Goal: Task Accomplishment & Management: Use online tool/utility

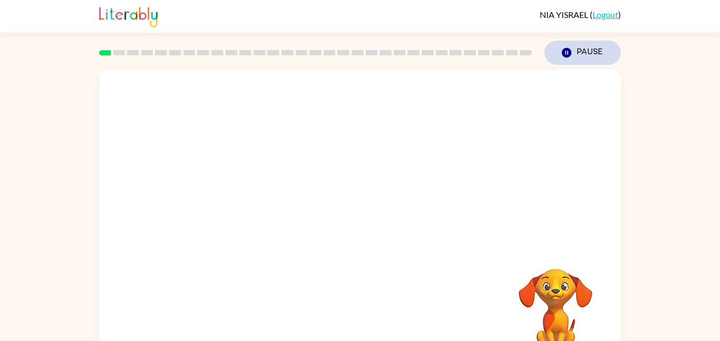
click at [569, 50] on icon "button" at bounding box center [566, 52] width 9 height 9
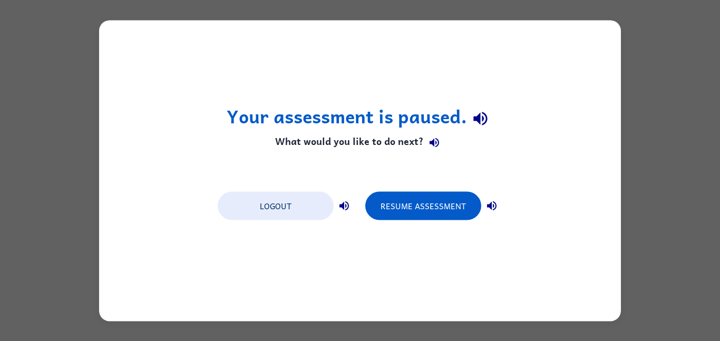
click at [567, 51] on div "Your assessment is paused. What would you like to do next? Logout Resume Assess…" at bounding box center [360, 170] width 522 height 301
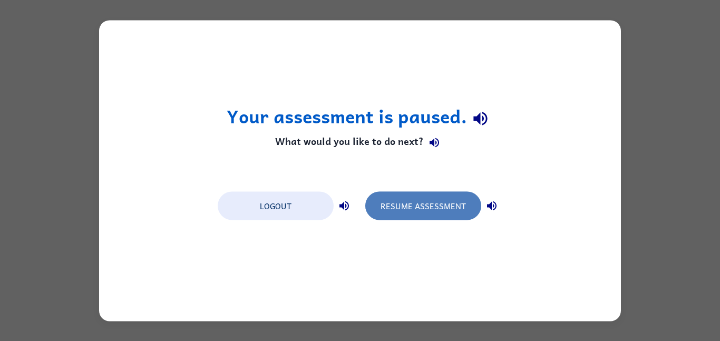
click at [438, 212] on button "Resume Assessment" at bounding box center [423, 205] width 116 height 28
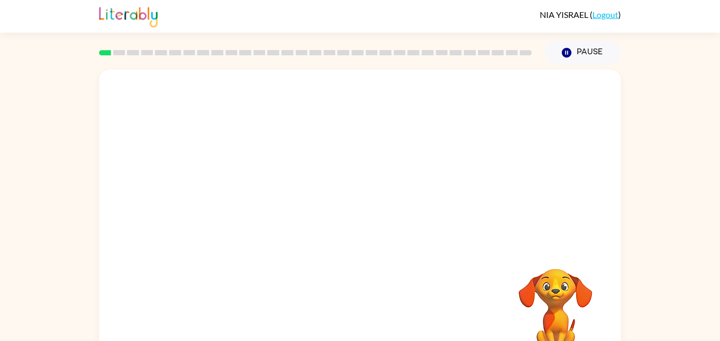
drag, startPoint x: 237, startPoint y: 195, endPoint x: 333, endPoint y: 77, distance: 151.4
click at [333, 77] on video "Your browser must support playing .mp4 files to use Literably. Please try using…" at bounding box center [360, 158] width 522 height 177
click at [247, 200] on video "Your browser must support playing .mp4 files to use Literably. Please try using…" at bounding box center [360, 158] width 522 height 177
click at [257, 134] on video "Your browser must support playing .mp4 files to use Literably. Please try using…" at bounding box center [360, 158] width 522 height 177
click at [358, 225] on icon "button" at bounding box center [360, 225] width 12 height 12
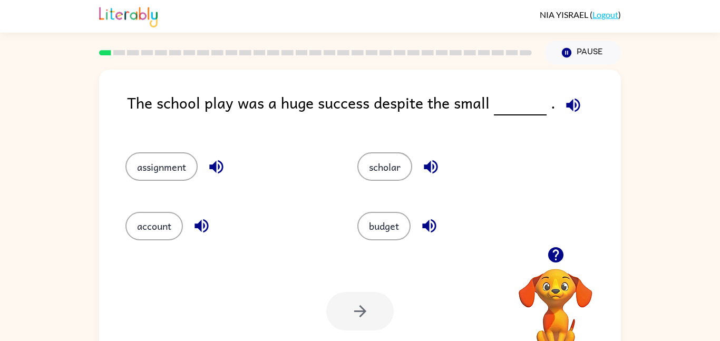
drag, startPoint x: 171, startPoint y: 166, endPoint x: 392, endPoint y: 70, distance: 241.3
click at [392, 70] on div "The school play was a huge success despite the small . assignment scholar accou…" at bounding box center [360, 220] width 522 height 301
click at [389, 170] on button "scholar" at bounding box center [384, 166] width 55 height 28
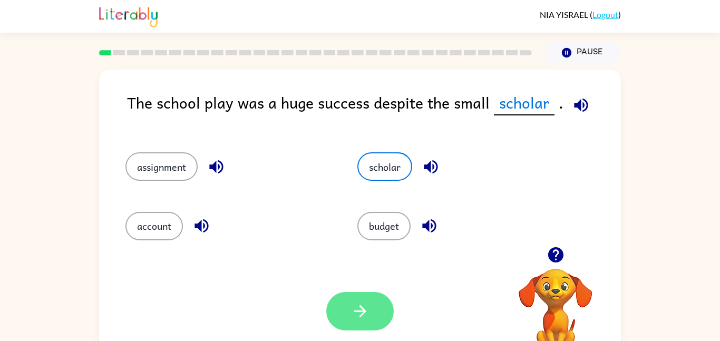
click at [365, 313] on icon "button" at bounding box center [360, 311] width 18 height 18
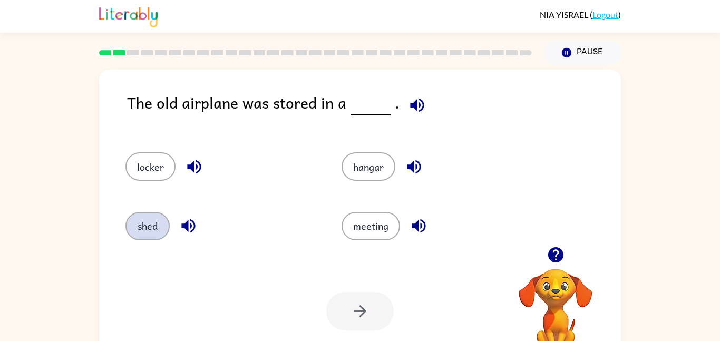
click at [154, 222] on button "shed" at bounding box center [147, 226] width 44 height 28
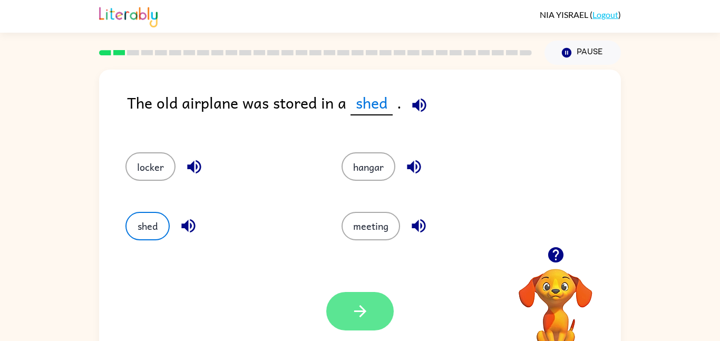
click at [349, 305] on button "button" at bounding box center [359, 311] width 67 height 38
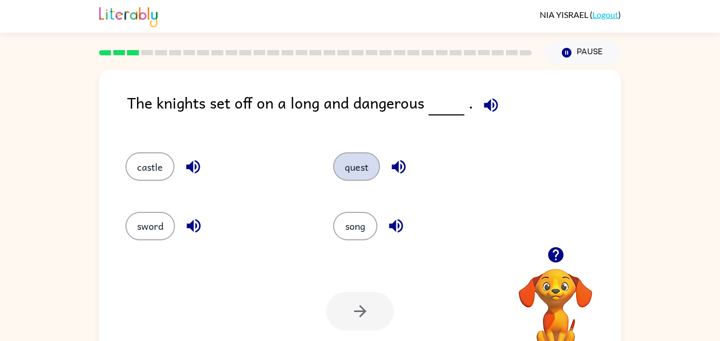
click at [347, 169] on button "quest" at bounding box center [356, 166] width 47 height 28
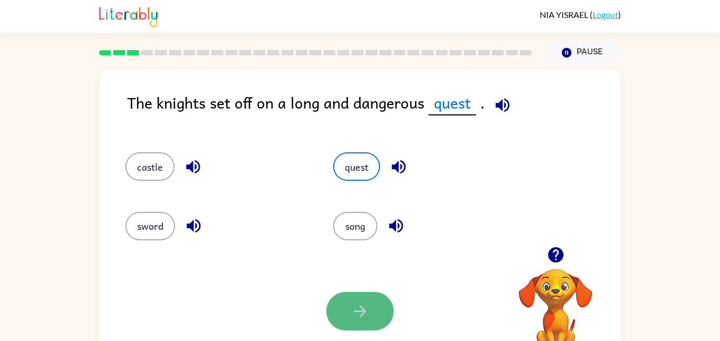
click at [357, 320] on icon "button" at bounding box center [360, 311] width 18 height 18
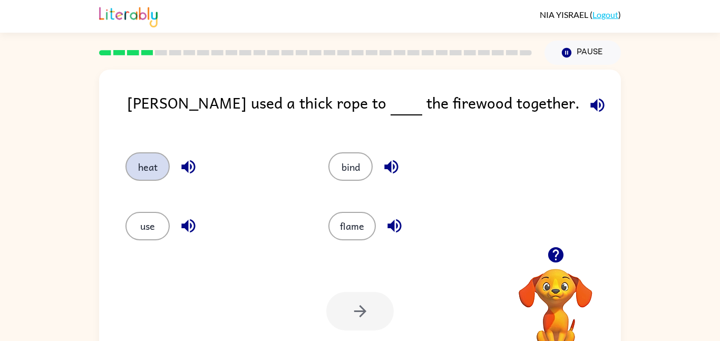
click at [156, 167] on button "heat" at bounding box center [147, 166] width 44 height 28
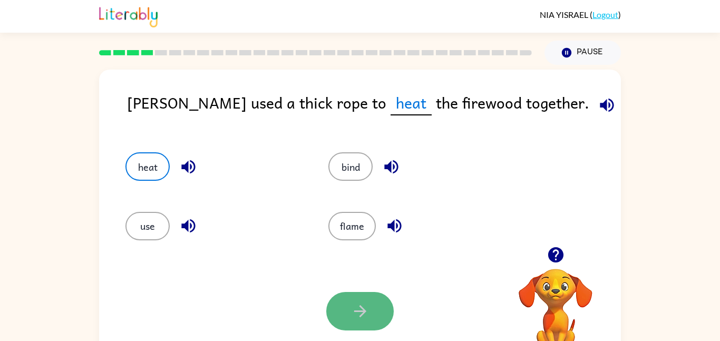
click at [362, 302] on icon "button" at bounding box center [360, 311] width 18 height 18
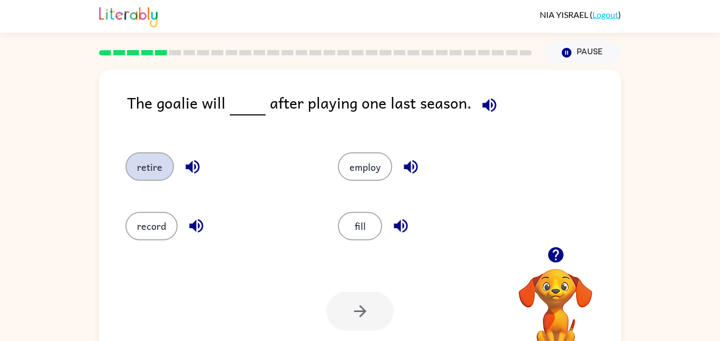
click at [149, 166] on button "retire" at bounding box center [149, 166] width 49 height 28
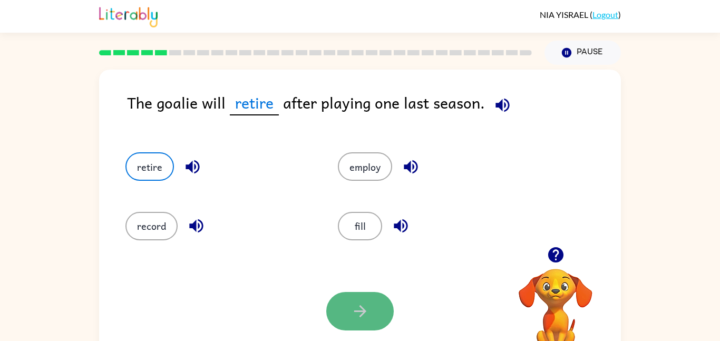
click at [352, 313] on icon "button" at bounding box center [360, 311] width 18 height 18
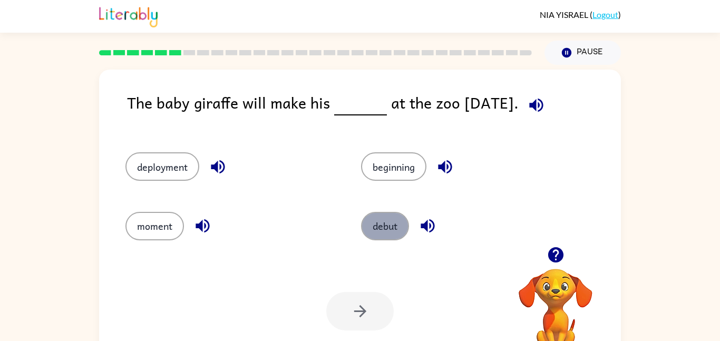
click at [385, 216] on button "debut" at bounding box center [385, 226] width 48 height 28
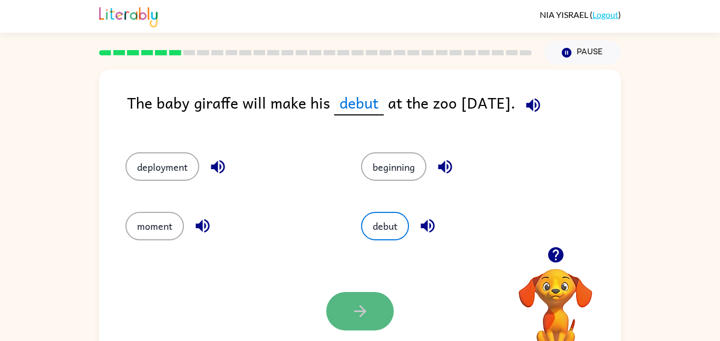
click at [353, 312] on icon "button" at bounding box center [360, 311] width 18 height 18
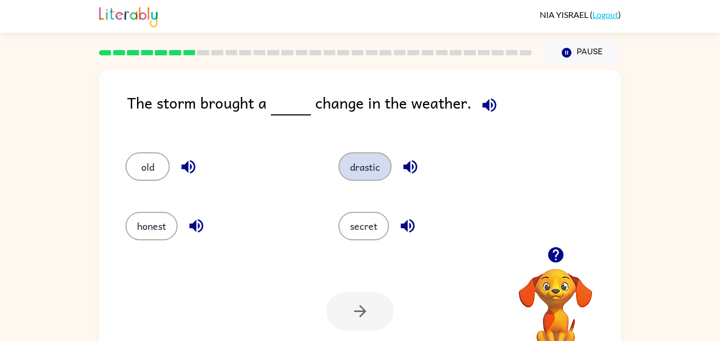
click at [350, 162] on button "drastic" at bounding box center [364, 166] width 53 height 28
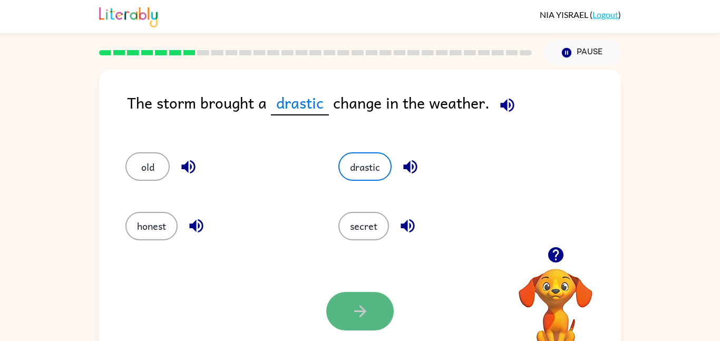
click at [358, 311] on icon "button" at bounding box center [360, 311] width 12 height 12
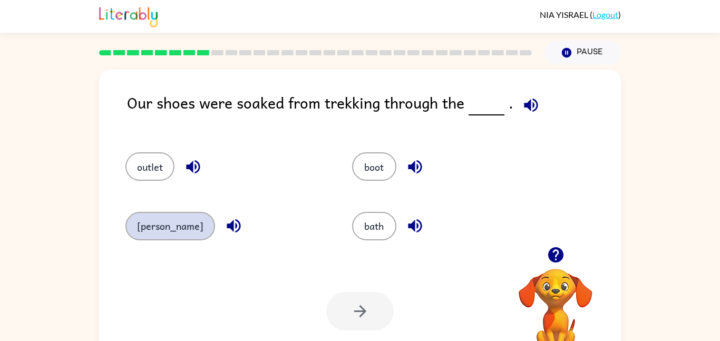
click at [158, 223] on button "marsh" at bounding box center [170, 226] width 90 height 28
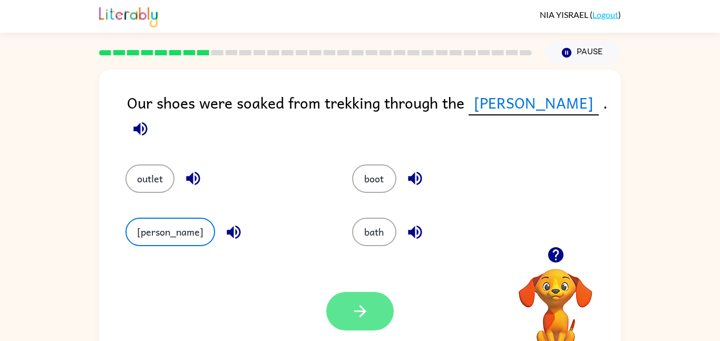
click at [370, 309] on button "button" at bounding box center [359, 311] width 67 height 38
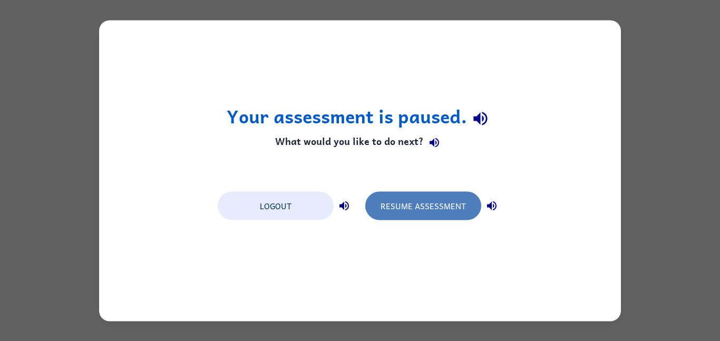
click at [403, 206] on button "Resume Assessment" at bounding box center [423, 205] width 116 height 28
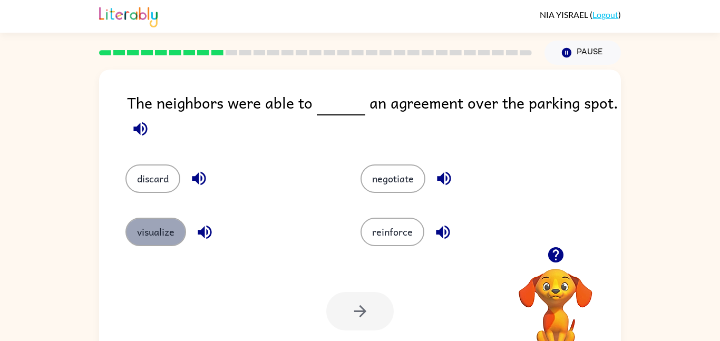
click at [162, 235] on button "visualize" at bounding box center [155, 232] width 61 height 28
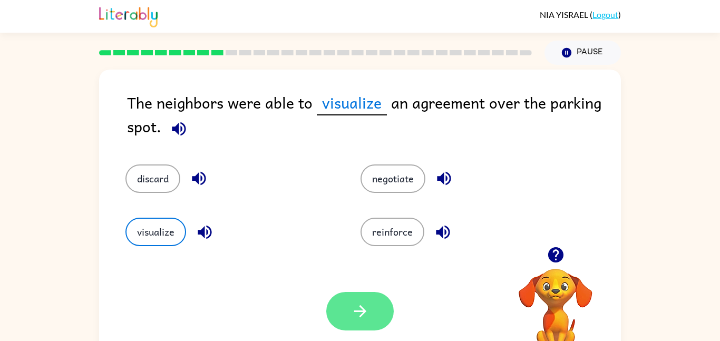
click at [355, 312] on icon "button" at bounding box center [360, 311] width 18 height 18
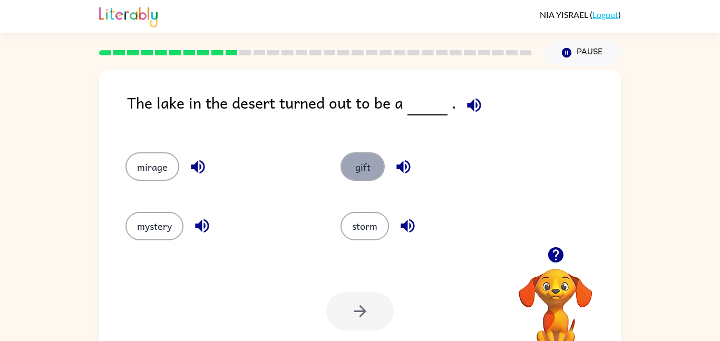
click at [371, 170] on button "gift" at bounding box center [363, 166] width 44 height 28
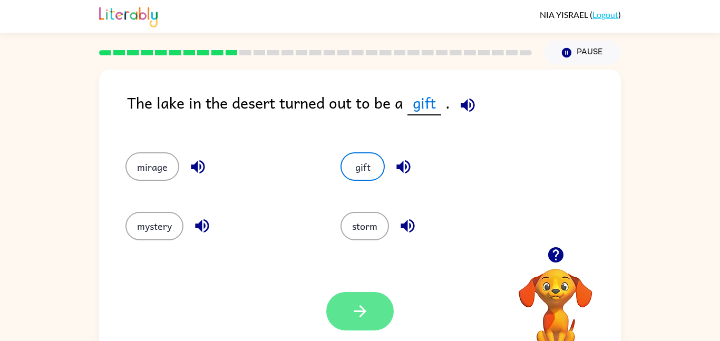
click at [360, 299] on button "button" at bounding box center [359, 311] width 67 height 38
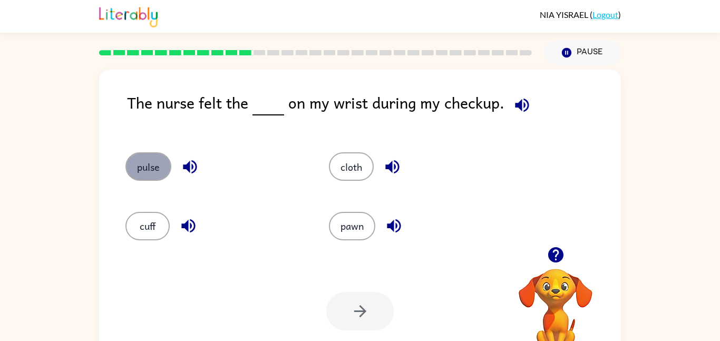
click at [139, 176] on button "pulse" at bounding box center [148, 166] width 46 height 28
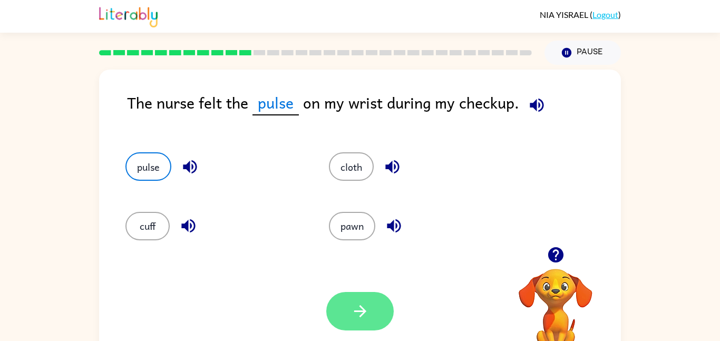
click at [366, 309] on icon "button" at bounding box center [360, 311] width 18 height 18
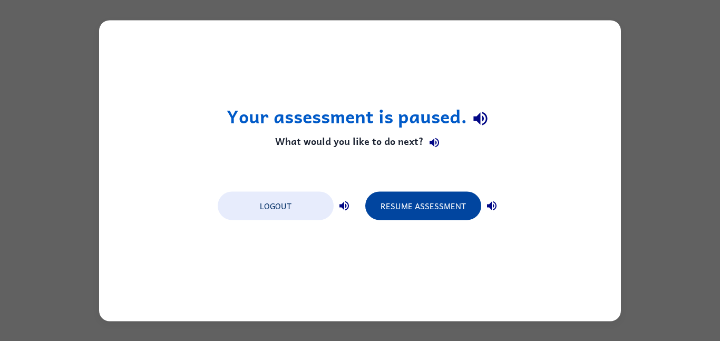
click at [394, 210] on button "Resume Assessment" at bounding box center [423, 205] width 116 height 28
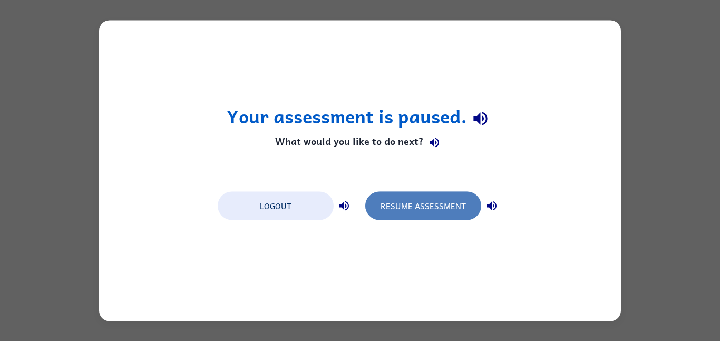
click at [445, 201] on button "Resume Assessment" at bounding box center [423, 205] width 116 height 28
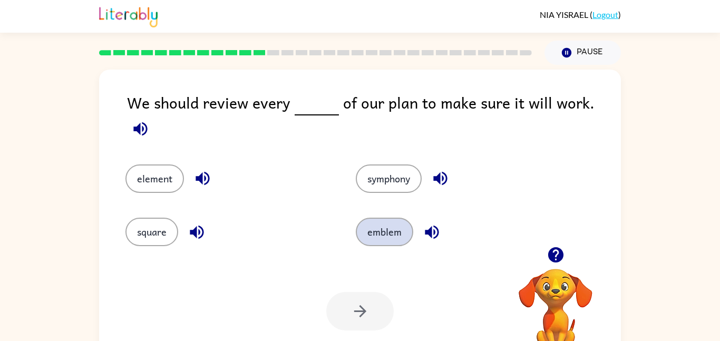
click at [391, 223] on button "emblem" at bounding box center [384, 232] width 57 height 28
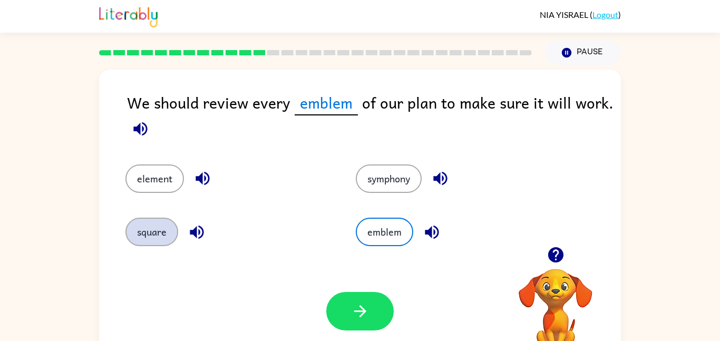
click at [164, 230] on button "square" at bounding box center [151, 232] width 53 height 28
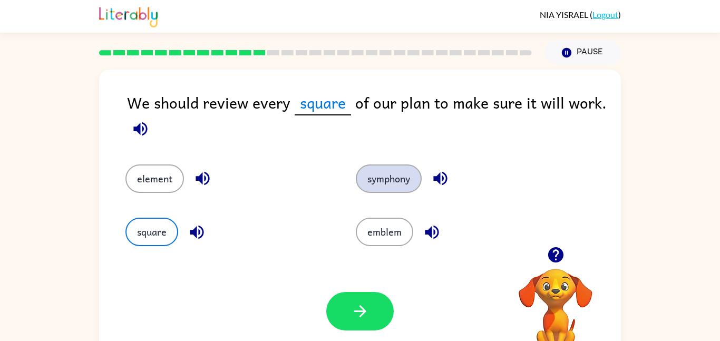
click at [387, 178] on button "symphony" at bounding box center [389, 178] width 66 height 28
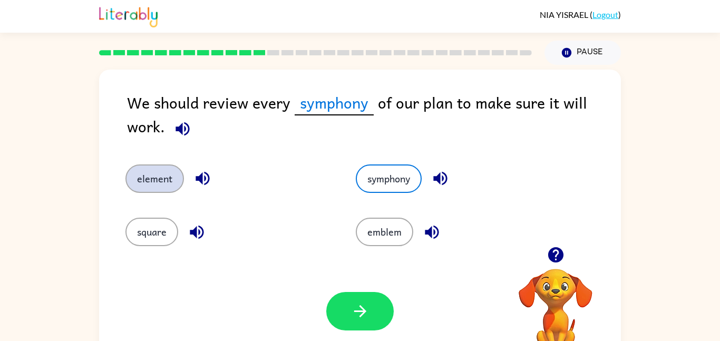
click at [143, 174] on button "element" at bounding box center [154, 178] width 59 height 28
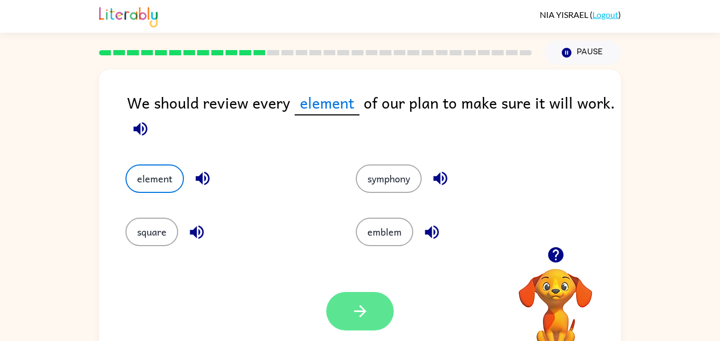
click at [338, 306] on button "button" at bounding box center [359, 311] width 67 height 38
click at [338, 306] on div at bounding box center [359, 311] width 67 height 38
click at [553, 254] on icon "button" at bounding box center [555, 254] width 15 height 15
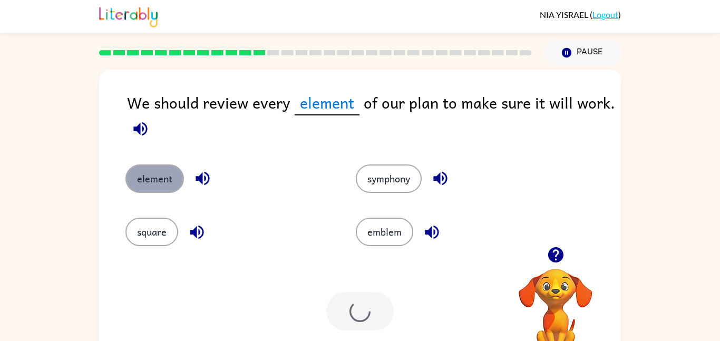
click at [159, 175] on button "element" at bounding box center [154, 178] width 59 height 28
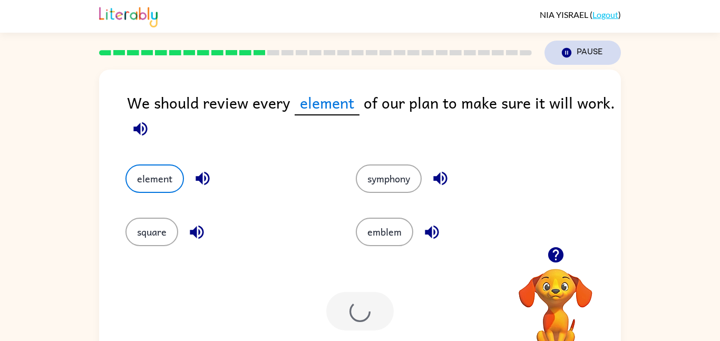
click at [579, 56] on button "Pause Pause" at bounding box center [583, 53] width 76 height 24
click at [566, 49] on icon "button" at bounding box center [566, 52] width 9 height 9
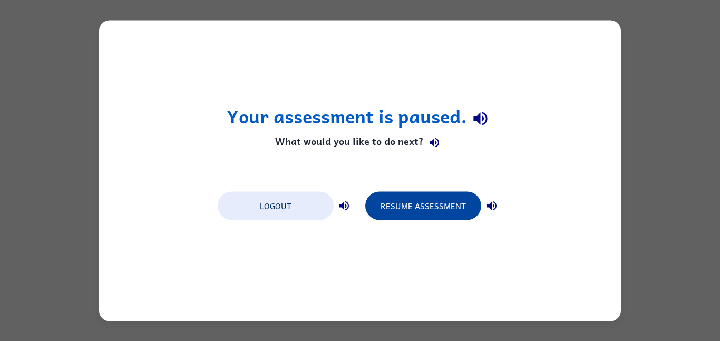
click at [438, 206] on button "Resume Assessment" at bounding box center [423, 205] width 116 height 28
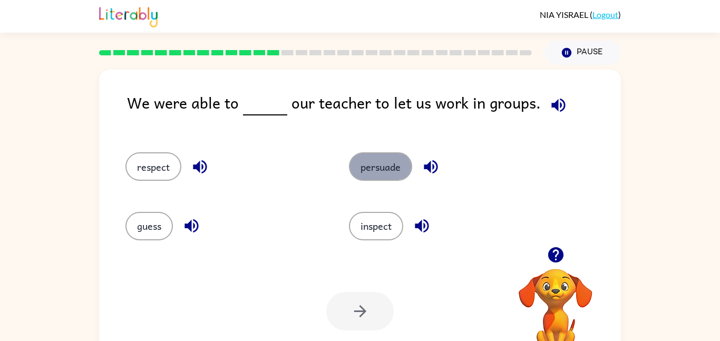
drag, startPoint x: 361, startPoint y: 171, endPoint x: 356, endPoint y: 162, distance: 10.1
click at [356, 162] on button "persuade" at bounding box center [380, 166] width 63 height 28
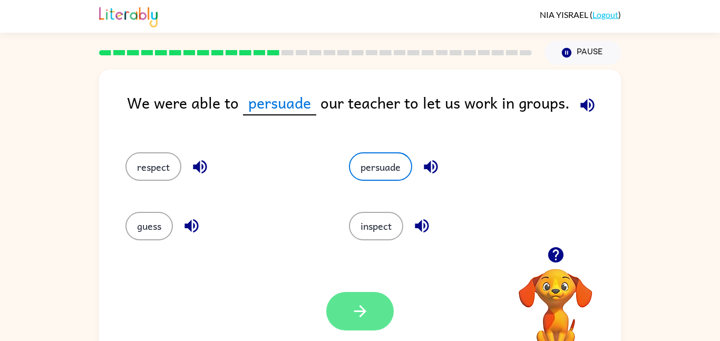
click at [357, 309] on icon "button" at bounding box center [360, 311] width 18 height 18
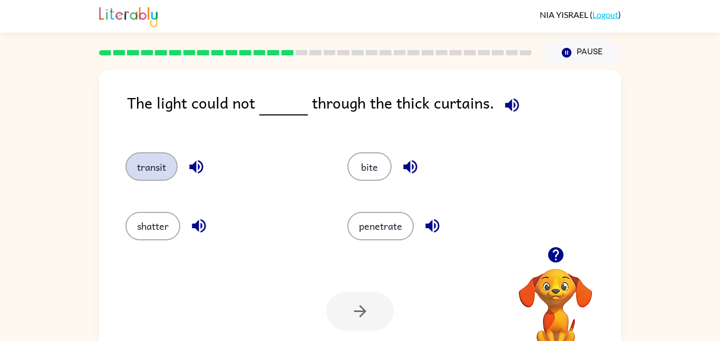
click at [160, 157] on button "transit" at bounding box center [151, 166] width 52 height 28
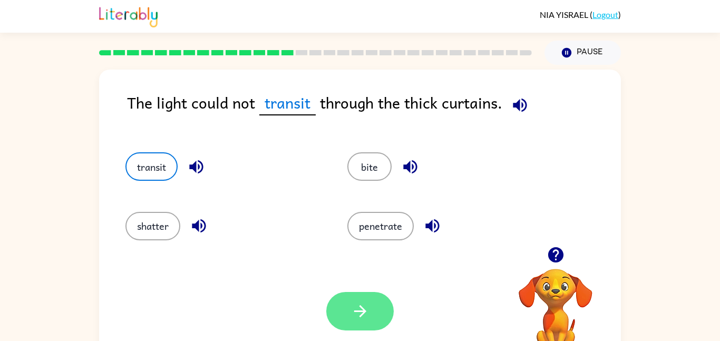
click at [371, 316] on button "button" at bounding box center [359, 311] width 67 height 38
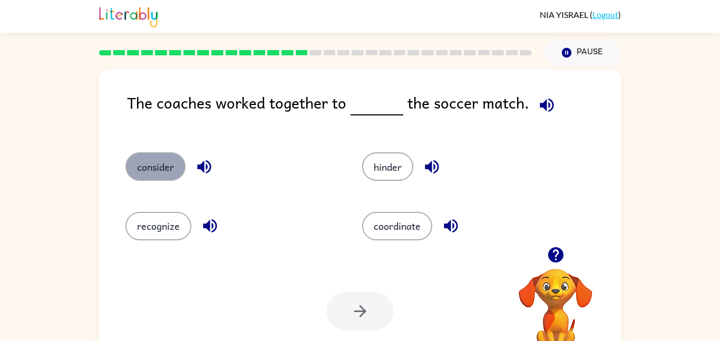
click at [169, 167] on button "consider" at bounding box center [155, 166] width 60 height 28
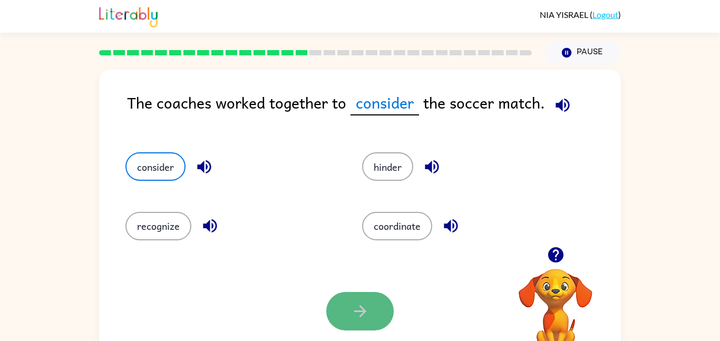
click at [350, 307] on button "button" at bounding box center [359, 311] width 67 height 38
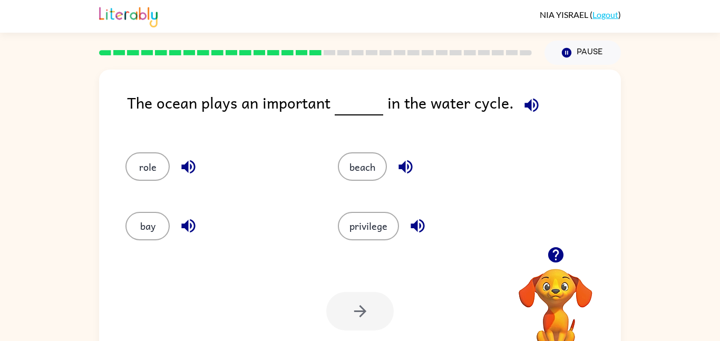
click at [350, 307] on div at bounding box center [359, 311] width 67 height 38
click at [162, 158] on button "role" at bounding box center [147, 166] width 44 height 28
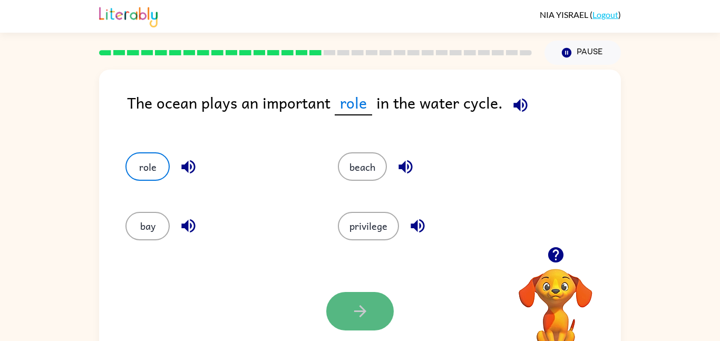
click at [359, 312] on icon "button" at bounding box center [360, 311] width 18 height 18
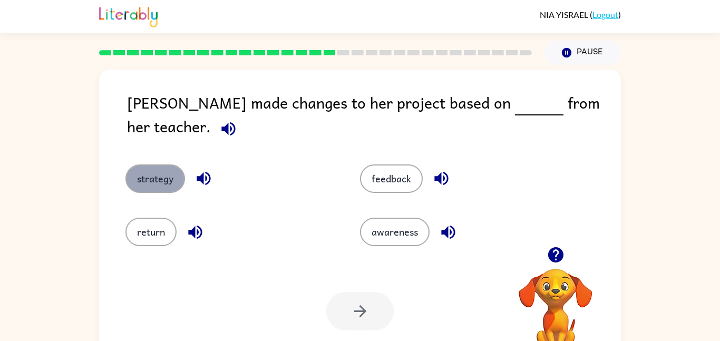
click at [159, 164] on button "strategy" at bounding box center [155, 178] width 60 height 28
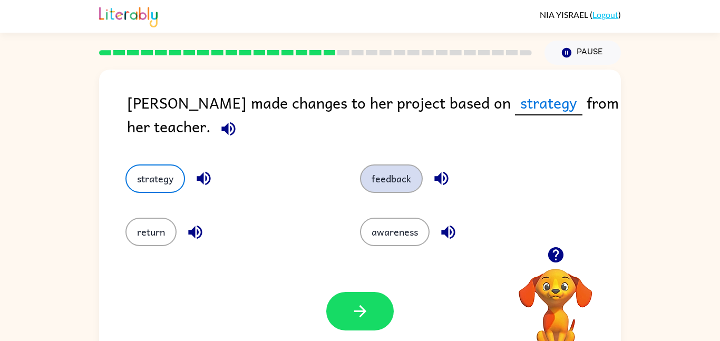
click at [383, 176] on button "feedback" at bounding box center [391, 178] width 63 height 28
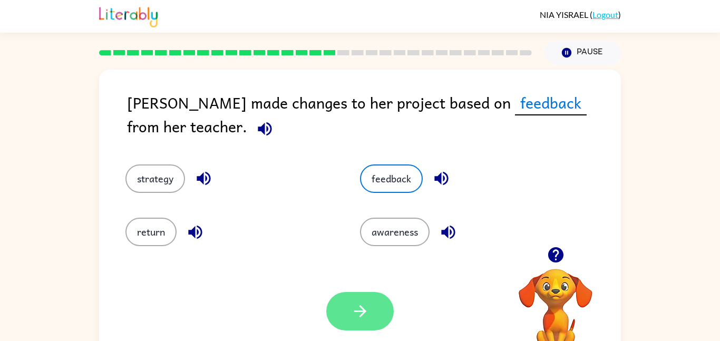
click at [358, 305] on icon "button" at bounding box center [360, 311] width 18 height 18
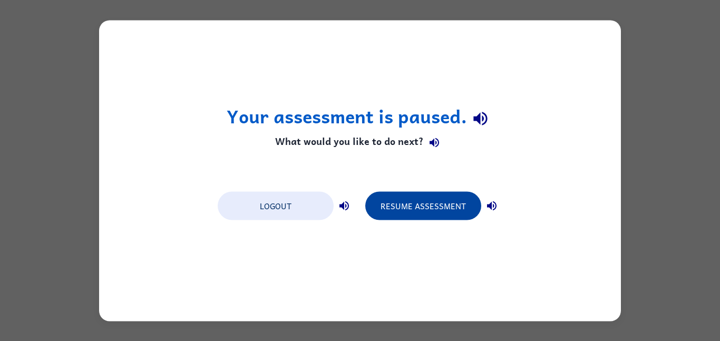
click at [402, 211] on button "Resume Assessment" at bounding box center [423, 205] width 116 height 28
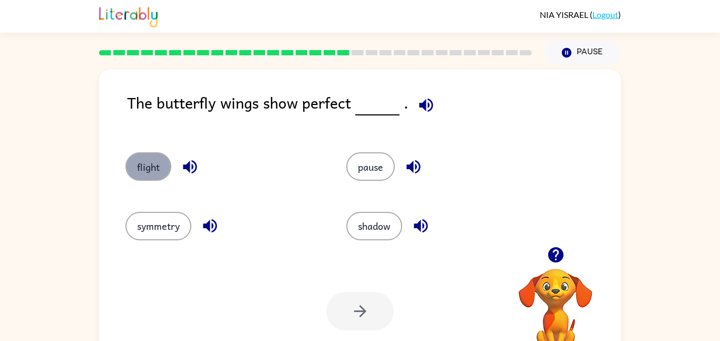
click at [148, 165] on button "flight" at bounding box center [148, 166] width 46 height 28
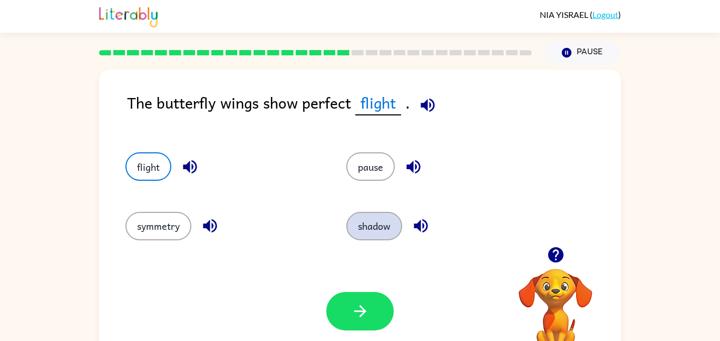
click at [374, 222] on button "shadow" at bounding box center [374, 226] width 56 height 28
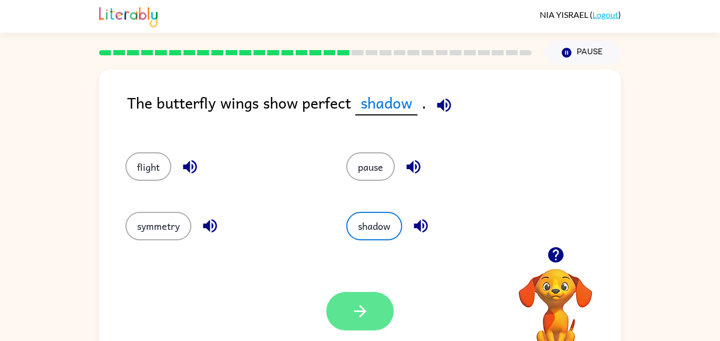
click at [344, 303] on button "button" at bounding box center [359, 311] width 67 height 38
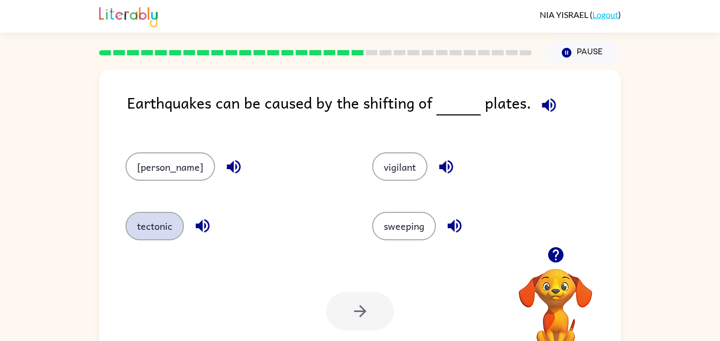
click at [148, 225] on button "tectonic" at bounding box center [154, 226] width 59 height 28
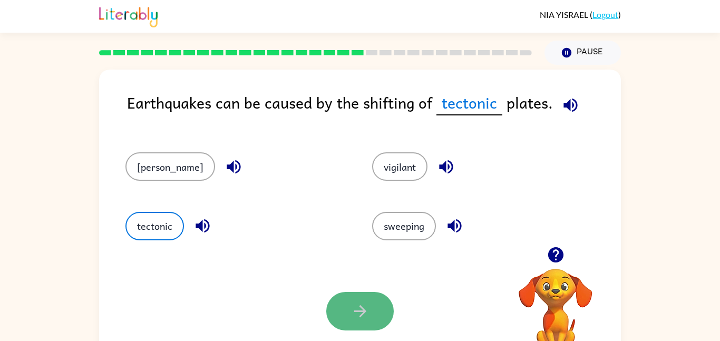
click at [353, 301] on button "button" at bounding box center [359, 311] width 67 height 38
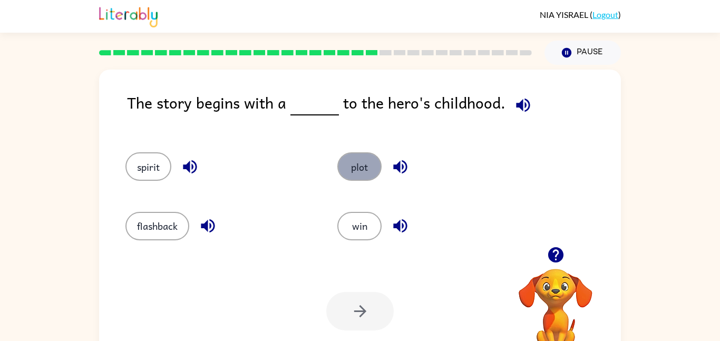
click at [355, 168] on button "plot" at bounding box center [359, 166] width 44 height 28
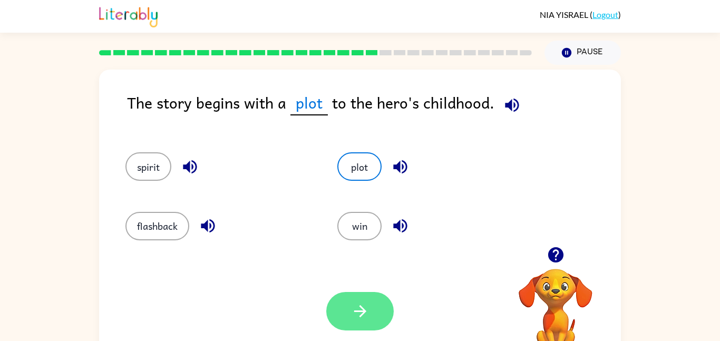
click at [353, 316] on icon "button" at bounding box center [360, 311] width 18 height 18
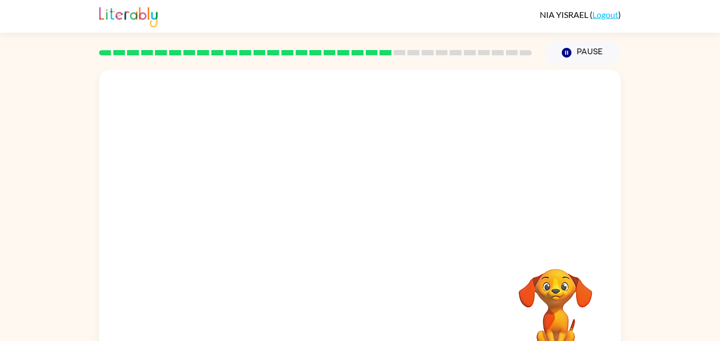
click at [267, 215] on video "Your browser must support playing .mp4 files to use Literably. Please try using…" at bounding box center [360, 158] width 522 height 177
click at [357, 223] on icon "button" at bounding box center [360, 225] width 18 height 18
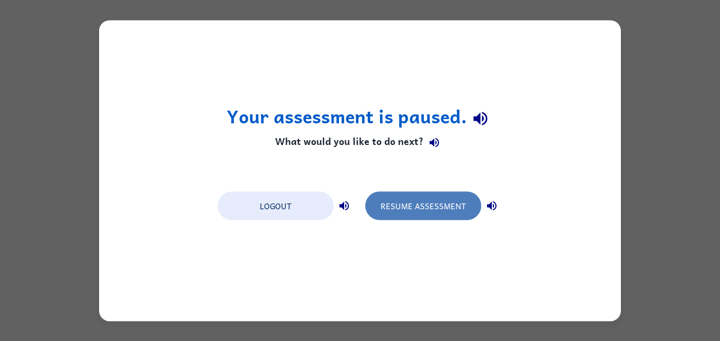
click at [388, 204] on button "Resume Assessment" at bounding box center [423, 205] width 116 height 28
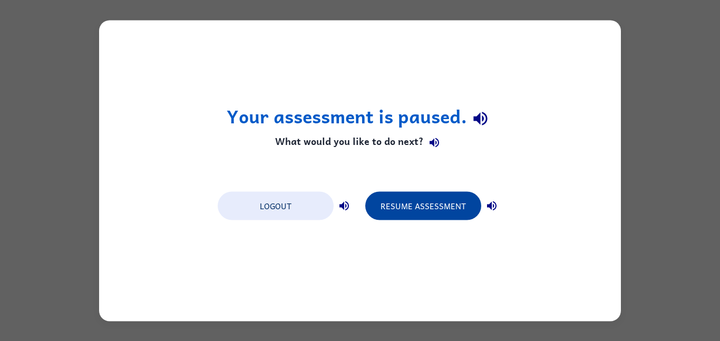
click at [405, 201] on button "Resume Assessment" at bounding box center [423, 205] width 116 height 28
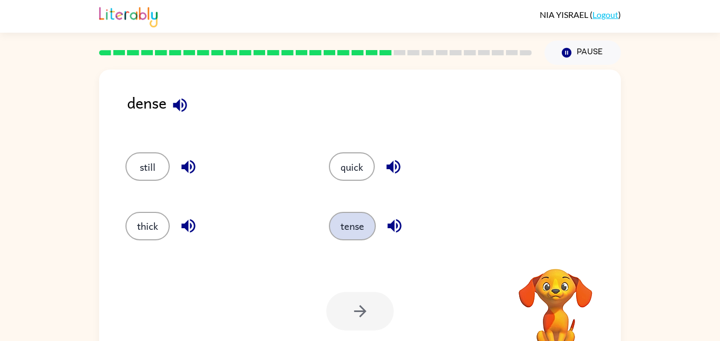
click at [342, 226] on button "tense" at bounding box center [352, 226] width 47 height 28
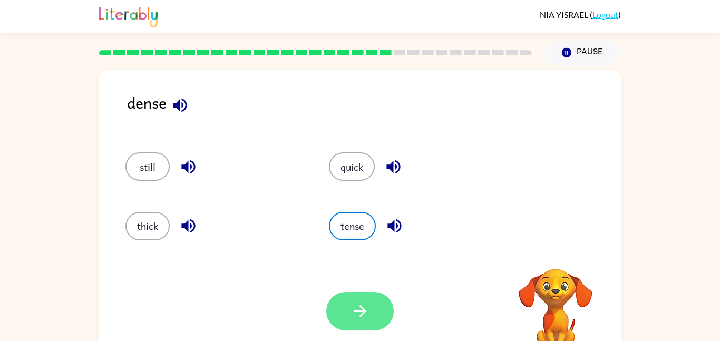
click at [344, 305] on button "button" at bounding box center [359, 311] width 67 height 38
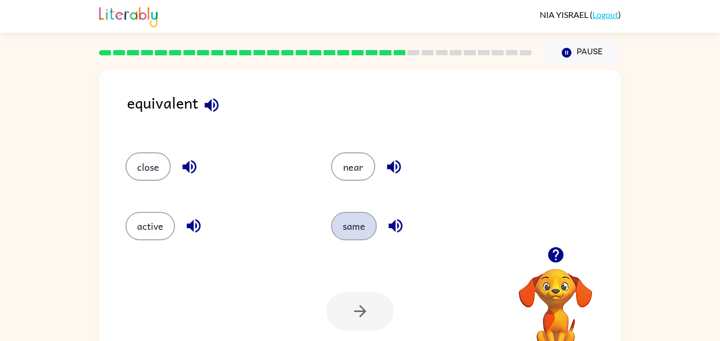
click at [353, 227] on button "same" at bounding box center [354, 226] width 46 height 28
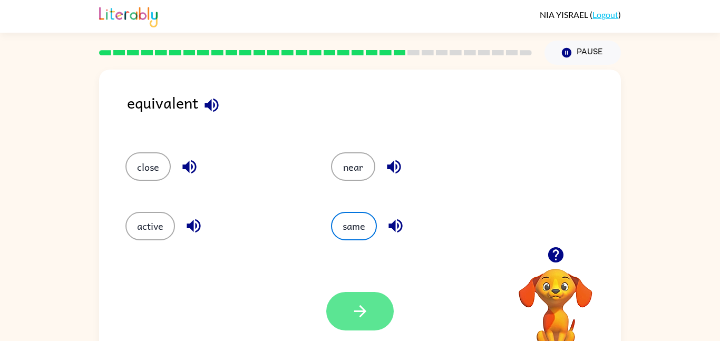
click at [362, 309] on icon "button" at bounding box center [360, 311] width 18 height 18
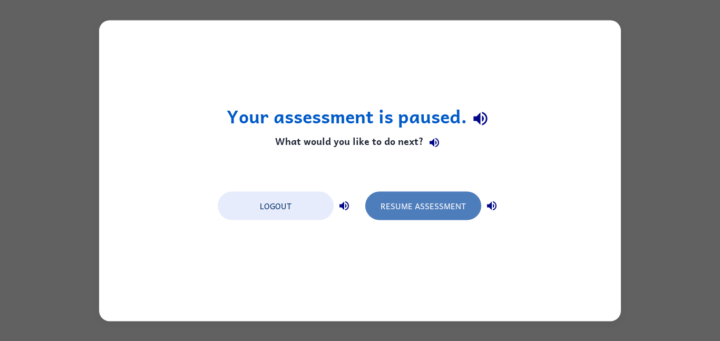
click at [407, 210] on button "Resume Assessment" at bounding box center [423, 205] width 116 height 28
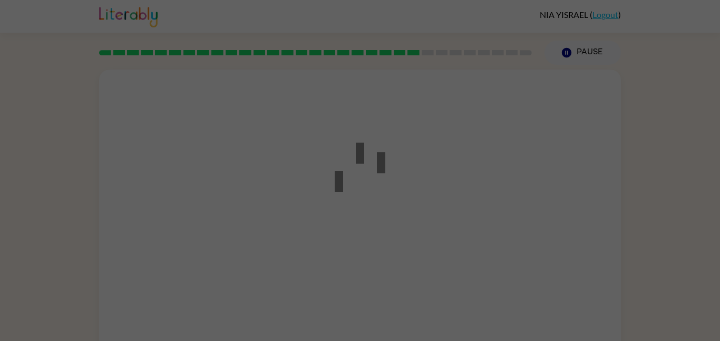
click at [407, 210] on div at bounding box center [360, 170] width 95 height 119
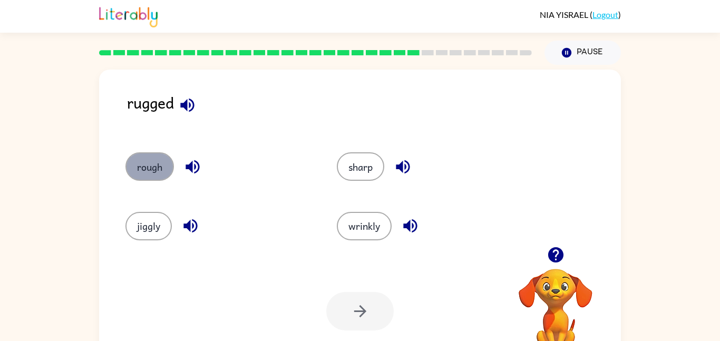
click at [160, 169] on button "rough" at bounding box center [149, 166] width 49 height 28
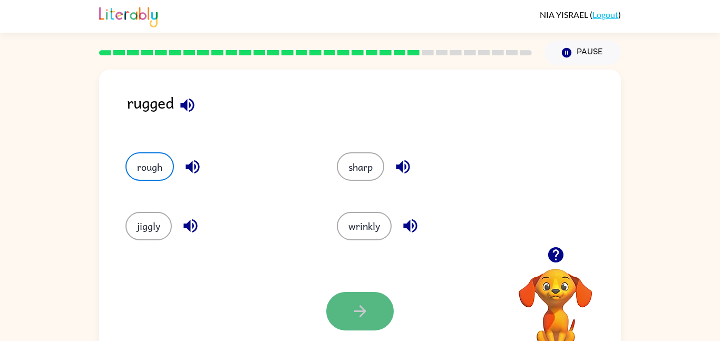
click at [366, 307] on icon "button" at bounding box center [360, 311] width 18 height 18
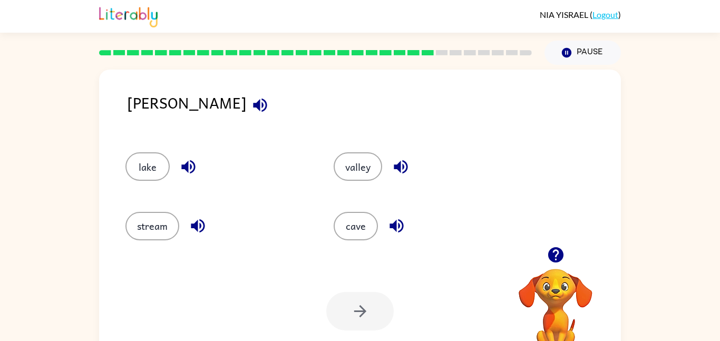
click at [339, 288] on div "Your browser must support playing .mp4 files to use Literably. Please try using…" at bounding box center [360, 311] width 522 height 119
click at [159, 225] on button "stream" at bounding box center [152, 226] width 54 height 28
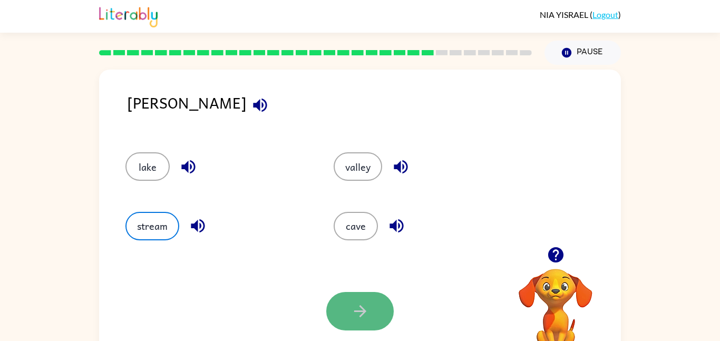
click at [354, 305] on icon "button" at bounding box center [360, 311] width 18 height 18
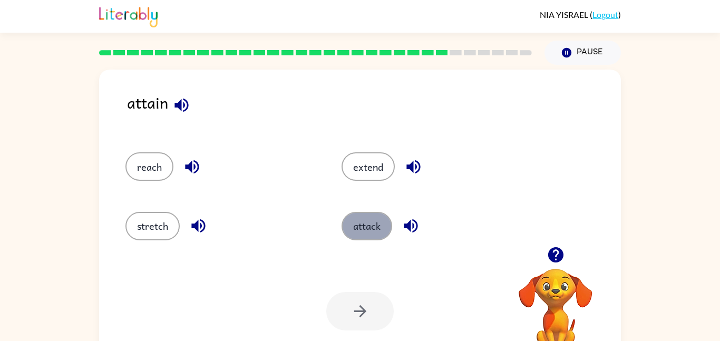
click at [357, 224] on button "attack" at bounding box center [367, 226] width 51 height 28
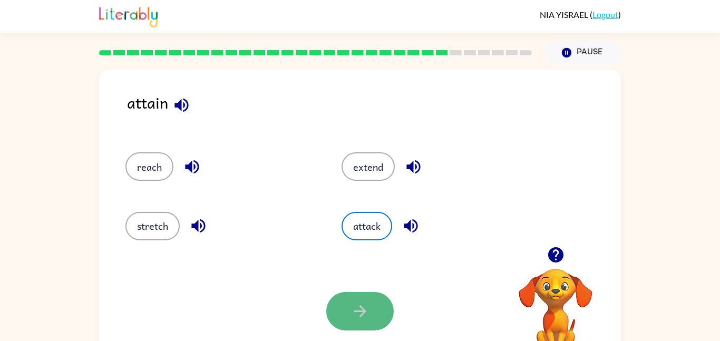
click at [361, 302] on icon "button" at bounding box center [360, 311] width 18 height 18
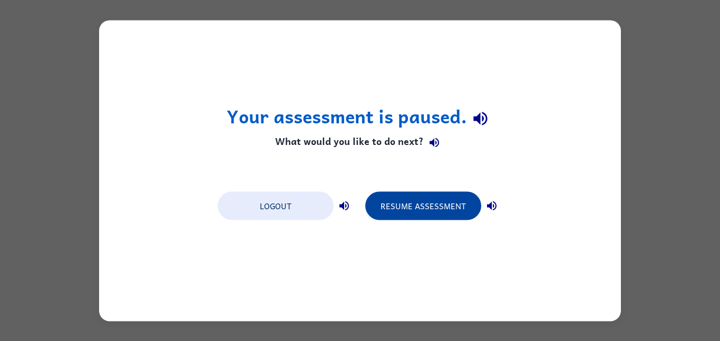
click at [404, 200] on button "Resume Assessment" at bounding box center [423, 205] width 116 height 28
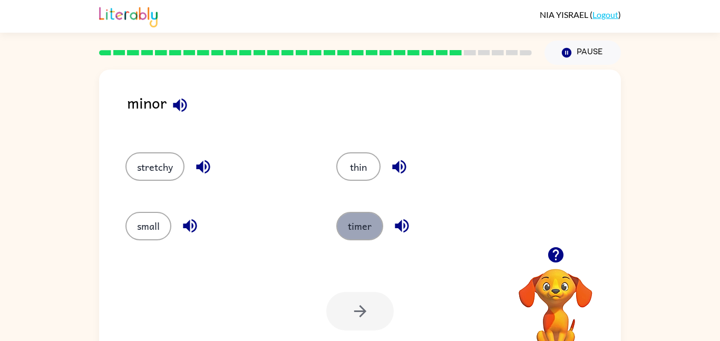
click at [358, 235] on button "timer" at bounding box center [359, 226] width 47 height 28
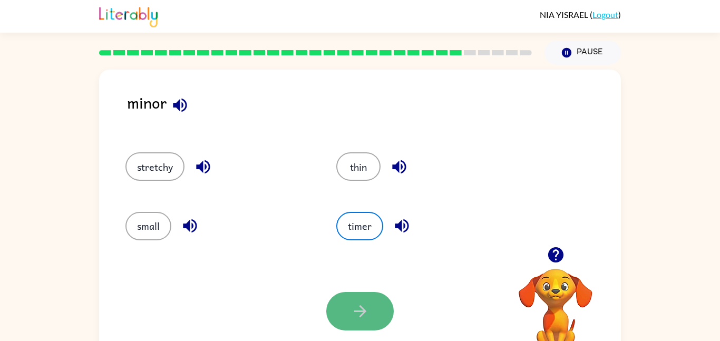
click at [350, 314] on button "button" at bounding box center [359, 311] width 67 height 38
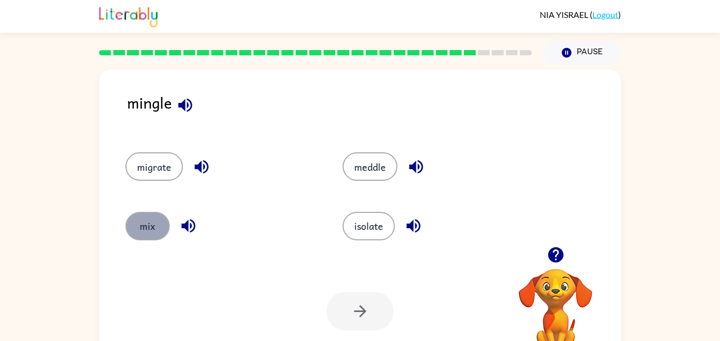
click at [148, 225] on button "mix" at bounding box center [147, 226] width 44 height 28
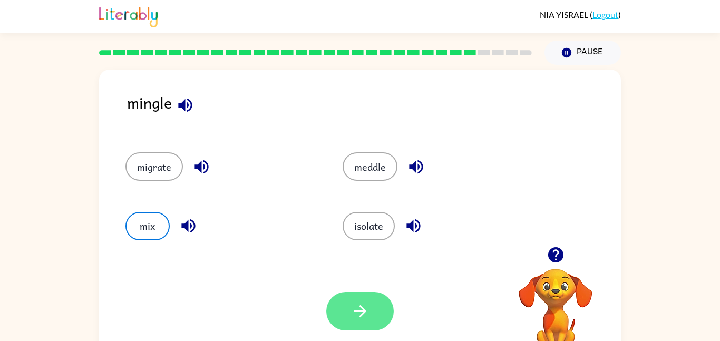
click at [351, 306] on icon "button" at bounding box center [360, 311] width 18 height 18
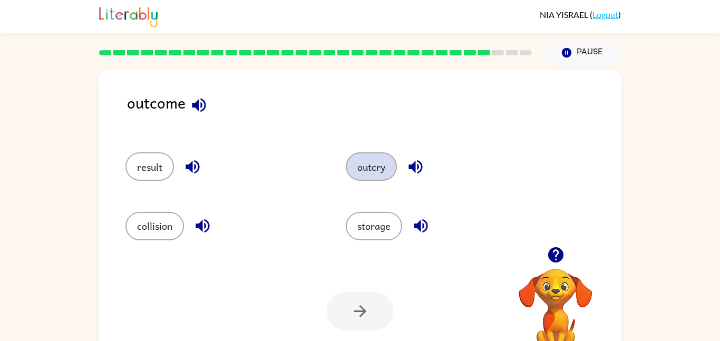
click at [380, 171] on button "outcry" at bounding box center [371, 166] width 51 height 28
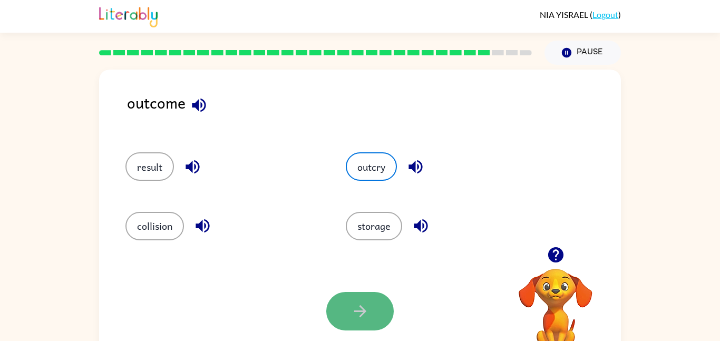
click at [349, 298] on button "button" at bounding box center [359, 311] width 67 height 38
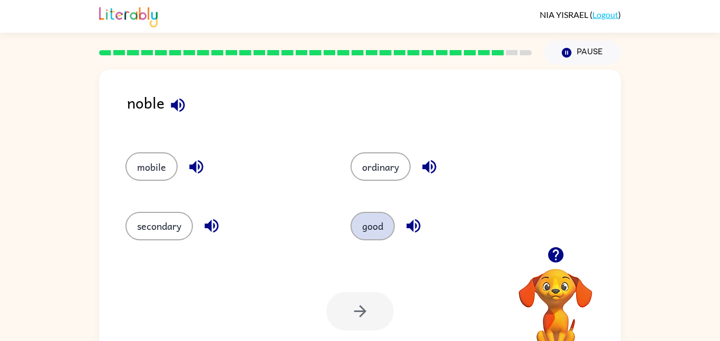
click at [365, 231] on button "good" at bounding box center [373, 226] width 44 height 28
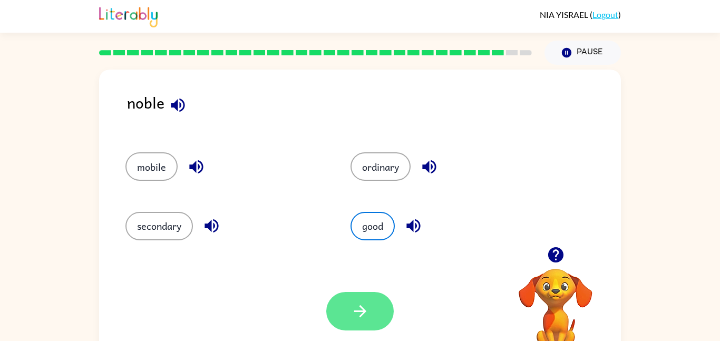
click at [350, 323] on button "button" at bounding box center [359, 311] width 67 height 38
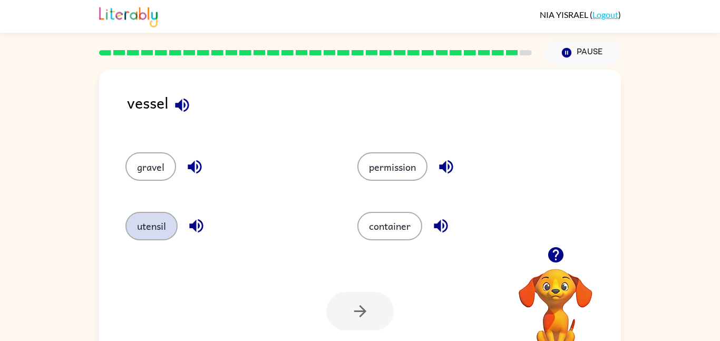
click at [154, 229] on button "utensil" at bounding box center [151, 226] width 52 height 28
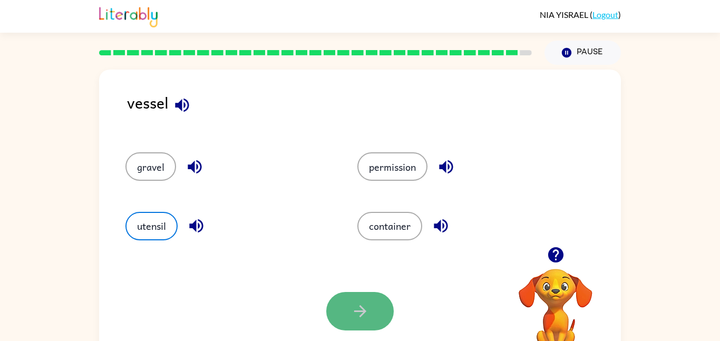
click at [361, 306] on icon "button" at bounding box center [360, 311] width 18 height 18
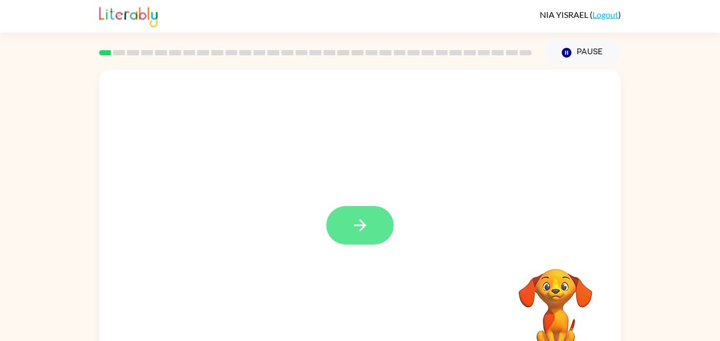
click at [365, 228] on icon "button" at bounding box center [360, 225] width 18 height 18
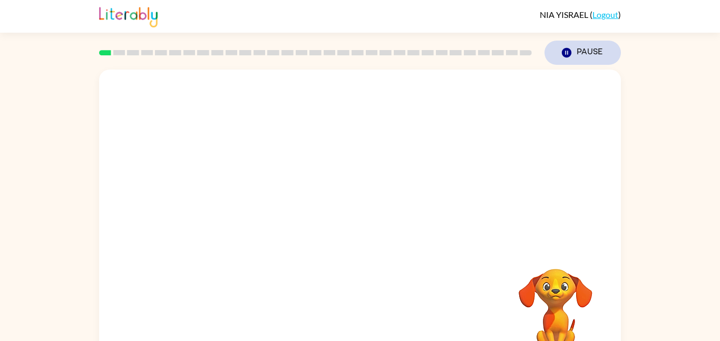
click at [570, 52] on icon "button" at bounding box center [566, 52] width 9 height 9
